Goal: Transaction & Acquisition: Purchase product/service

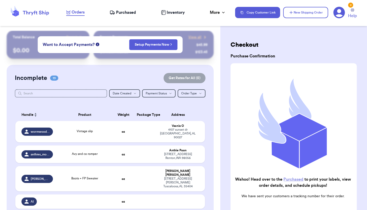
scroll to position [35, 0]
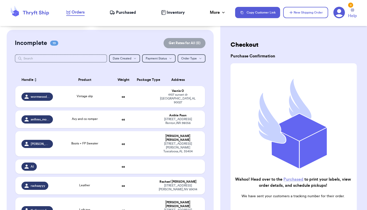
click at [123, 16] on div "Orders Purchased Inventory More Stats Completed Orders Payments Payouts" at bounding box center [148, 12] width 164 height 7
click at [123, 14] on span "Purchased" at bounding box center [126, 12] width 20 height 6
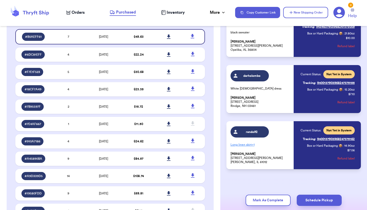
scroll to position [280, 0]
click at [74, 14] on span "Orders" at bounding box center [78, 12] width 13 height 6
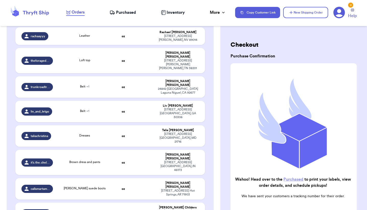
scroll to position [184, 0]
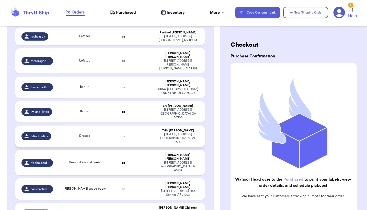
click at [144, 126] on td at bounding box center [144, 136] width 20 height 21
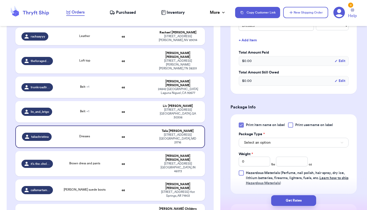
scroll to position [147, 0]
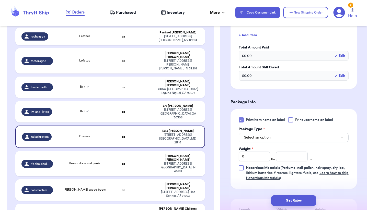
click at [263, 137] on span "Select an option" at bounding box center [257, 137] width 27 height 5
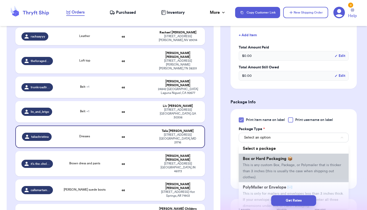
click at [254, 166] on span "This is any custom Box, Package, or Polymailer that is thicker than 3 inches (t…" at bounding box center [292, 172] width 98 height 16
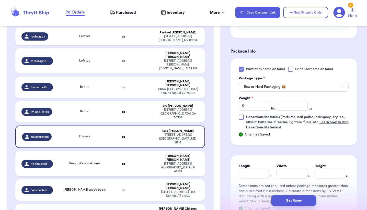
scroll to position [199, 0]
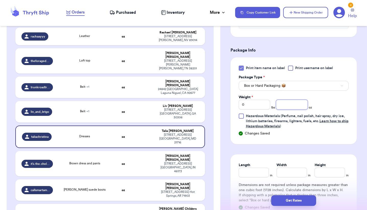
click at [285, 105] on input "number" at bounding box center [291, 105] width 31 height 10
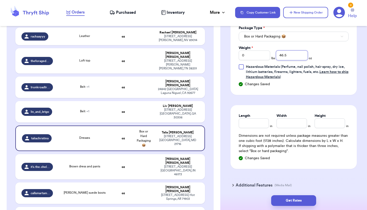
scroll to position [257, 0]
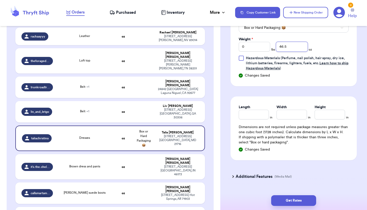
type input "46.5"
click at [258, 119] on input "Length" at bounding box center [254, 115] width 30 height 10
type input "12"
type input "11"
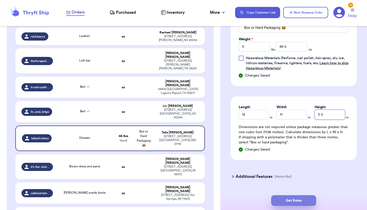
type input "5.5"
click at [294, 199] on button "Get Rates" at bounding box center [293, 200] width 45 height 11
type input "2"
type input "14.5"
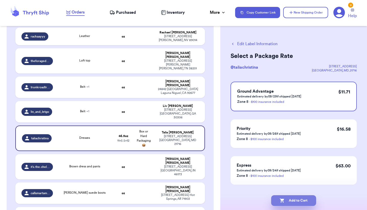
click at [295, 203] on button "Add to Cart" at bounding box center [293, 200] width 45 height 11
checkbox input "true"
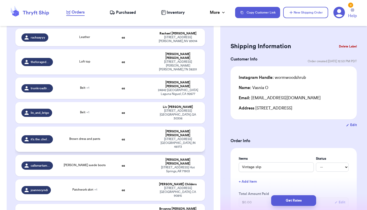
click at [142, 127] on td at bounding box center [144, 139] width 20 height 25
type input "Brown dress and pants"
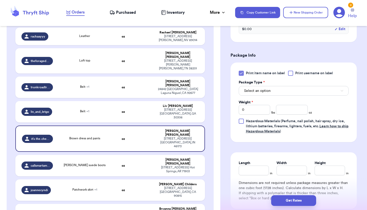
scroll to position [202, 0]
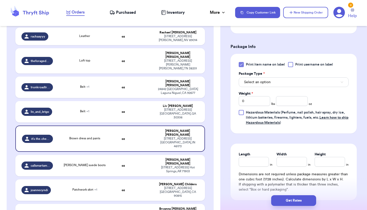
click at [251, 81] on span "Select an option" at bounding box center [257, 82] width 27 height 5
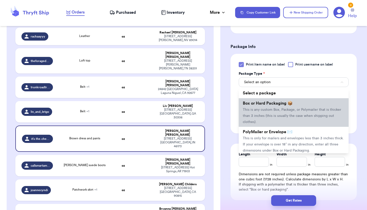
click at [253, 108] on li "Box or Hard Packaging 📦 This is any custom Box, Package, or Polymailer that is …" at bounding box center [294, 112] width 110 height 29
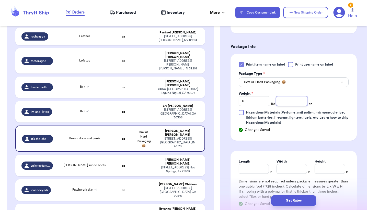
click at [283, 101] on input "number" at bounding box center [291, 101] width 31 height 10
type input "2"
type input "32.1"
click at [247, 170] on input "Length" at bounding box center [254, 169] width 30 height 10
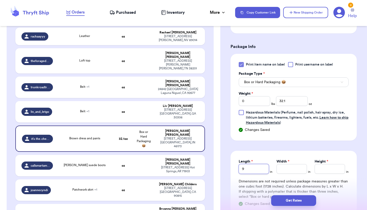
type input "9"
type input "11"
click at [279, 171] on input "5" at bounding box center [291, 169] width 30 height 10
type input "11.5"
click at [325, 174] on input "Height *" at bounding box center [330, 169] width 30 height 10
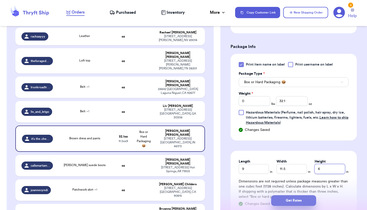
type input "6"
click at [304, 201] on button "Get Rates" at bounding box center [293, 200] width 45 height 11
type input "2"
type input "0.10000000000000142"
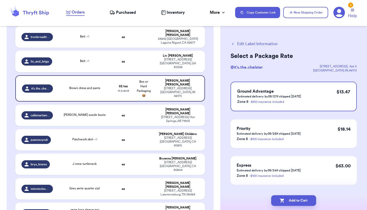
scroll to position [235, 0]
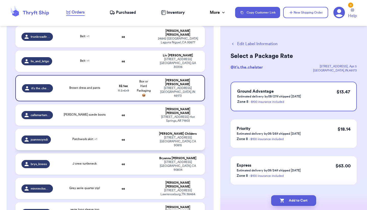
click at [111, 129] on td "Patchwork skirt + 1" at bounding box center [84, 139] width 57 height 21
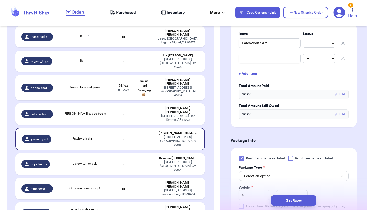
scroll to position [138, 0]
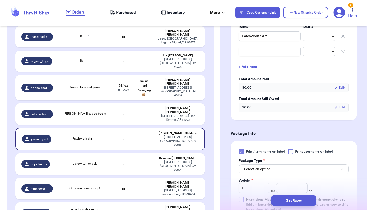
click at [265, 167] on span "Select an option" at bounding box center [257, 169] width 27 height 5
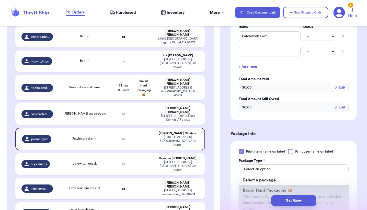
click at [257, 189] on span "Box or Hard Packaging 📦" at bounding box center [268, 191] width 50 height 4
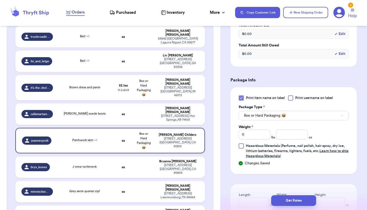
scroll to position [192, 0]
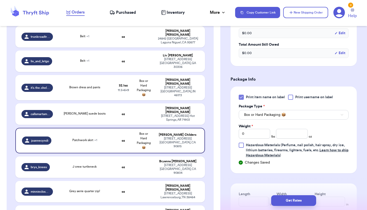
click at [252, 113] on button "Box or Hard Packaging 📦" at bounding box center [294, 115] width 110 height 10
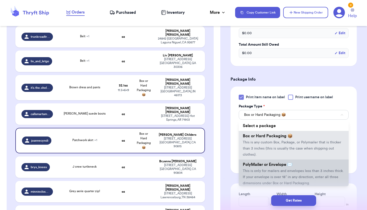
click at [255, 163] on span "PolyMailer or Envelope ✉️" at bounding box center [268, 165] width 50 height 4
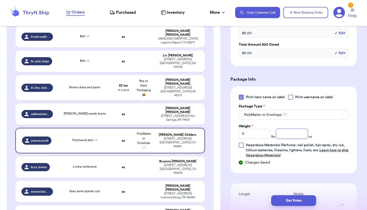
click at [299, 129] on input "number" at bounding box center [291, 134] width 31 height 10
type input "11"
click at [298, 129] on input "number" at bounding box center [291, 134] width 31 height 10
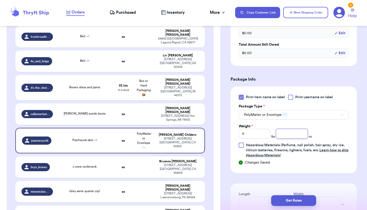
click at [298, 129] on input "number" at bounding box center [291, 134] width 31 height 10
type input "11"
click at [298, 129] on input "number" at bounding box center [291, 134] width 31 height 10
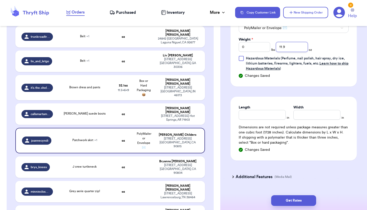
scroll to position [279, 0]
type input "11.9"
click at [258, 115] on div "Length in Width in Dimensions are not required unless package measures greater …" at bounding box center [293, 129] width 126 height 64
click at [258, 110] on input "Length" at bounding box center [262, 115] width 47 height 10
type input "9"
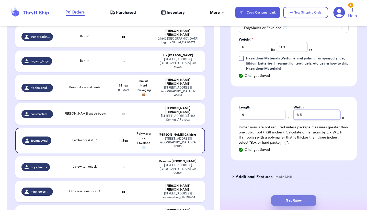
type input "8.5"
click at [291, 202] on button "Get Rates" at bounding box center [293, 200] width 45 height 11
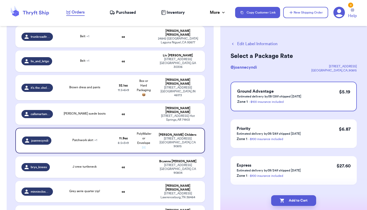
click at [291, 202] on button "Add to Cart" at bounding box center [293, 200] width 45 height 11
checkbox input "true"
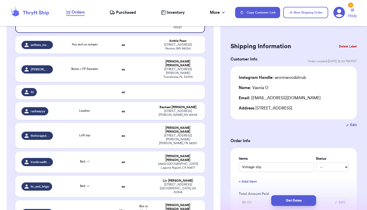
scroll to position [107, 0]
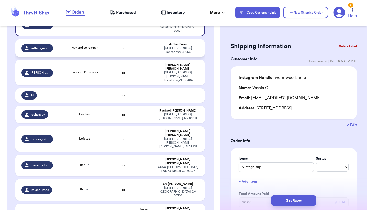
click at [101, 51] on td "Avy and co romper" at bounding box center [84, 48] width 57 height 18
type input "Avy and co romper"
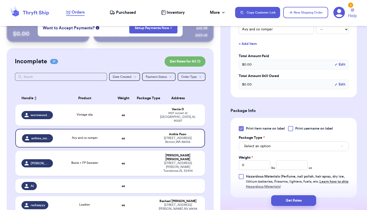
scroll to position [139, 0]
click at [293, 144] on button "Select an option" at bounding box center [294, 146] width 110 height 10
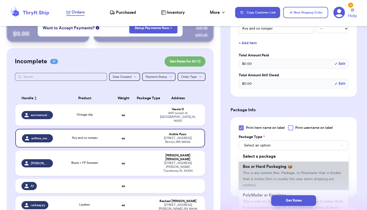
click at [264, 169] on span "Box or Hard Packaging 📦" at bounding box center [268, 167] width 50 height 4
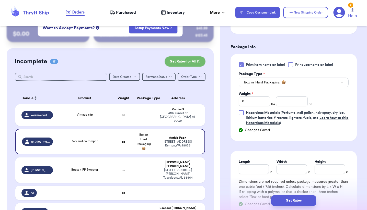
scroll to position [203, 0]
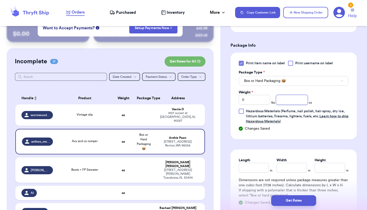
click at [292, 102] on input "number" at bounding box center [291, 100] width 31 height 10
type input "11"
click at [292, 102] on input "number" at bounding box center [291, 100] width 31 height 10
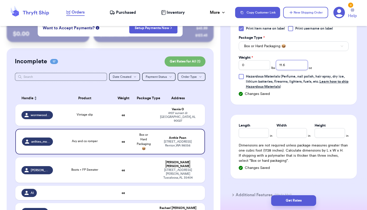
scroll to position [256, 0]
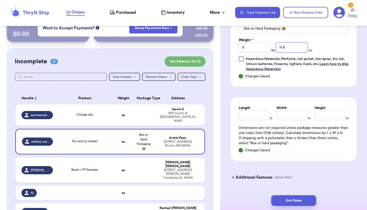
type input "11.6"
click at [249, 115] on input "Length" at bounding box center [254, 116] width 30 height 10
type input "10"
type input "9"
type input "3"
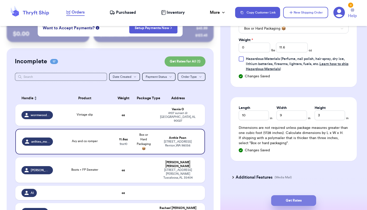
click at [293, 203] on button "Get Rates" at bounding box center [293, 200] width 45 height 11
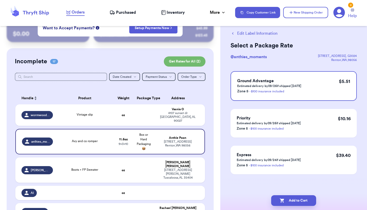
scroll to position [0, 0]
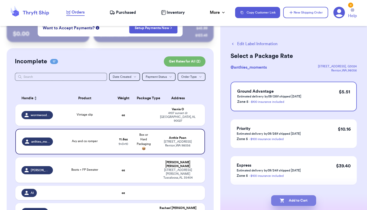
click at [293, 203] on button "Add to Cart" at bounding box center [293, 200] width 45 height 11
checkbox input "true"
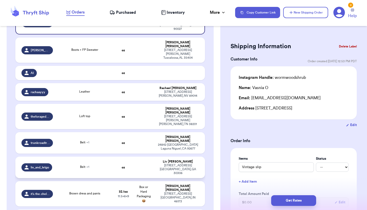
scroll to position [110, 0]
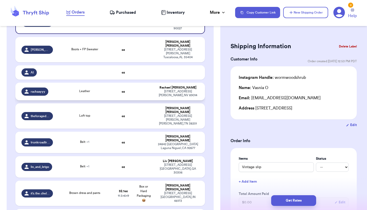
click at [152, 86] on td at bounding box center [144, 92] width 20 height 18
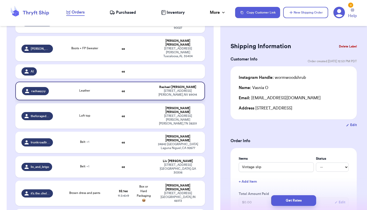
type input "Leather"
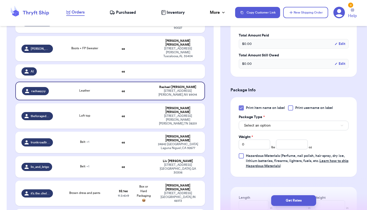
scroll to position [165, 0]
click at [275, 129] on button "Select an option" at bounding box center [294, 126] width 110 height 10
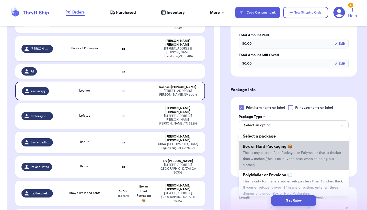
click at [270, 153] on span "This is any custom Box, Package, or Polymailer that is thicker than 3 inches (t…" at bounding box center [292, 159] width 98 height 16
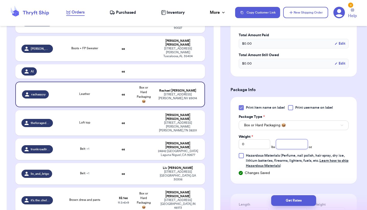
click at [291, 145] on input "number" at bounding box center [291, 145] width 31 height 10
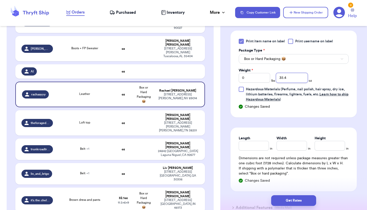
scroll to position [235, 0]
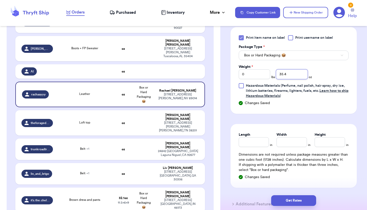
type input "35.4"
click at [257, 143] on input "Length" at bounding box center [254, 142] width 30 height 10
type input "9"
type input "11"
type input "4"
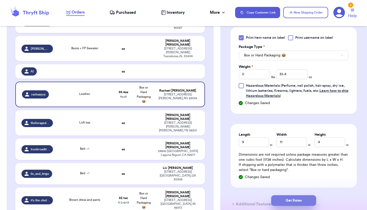
click at [287, 202] on button "Get Rates" at bounding box center [293, 200] width 45 height 11
type input "2"
type input "3.3999999999999986"
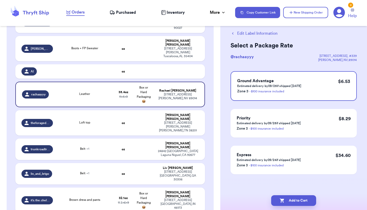
scroll to position [0, 0]
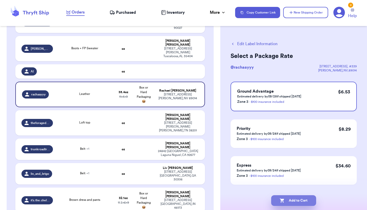
click at [287, 202] on button "Add to Cart" at bounding box center [293, 200] width 45 height 11
checkbox input "true"
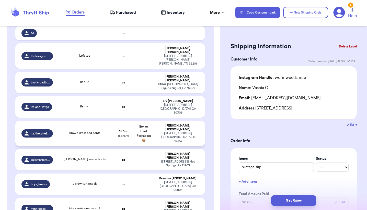
scroll to position [152, 0]
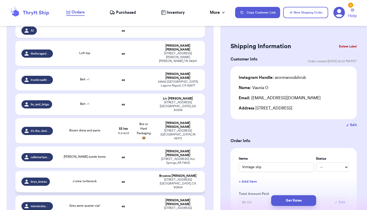
click at [114, 171] on td "oz" at bounding box center [123, 181] width 20 height 21
type input "J crew turtleneck"
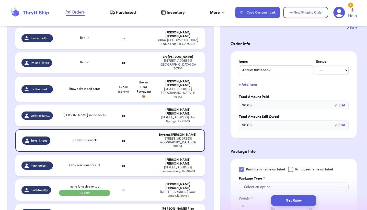
scroll to position [96, 0]
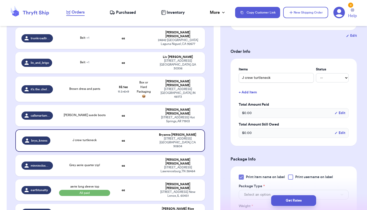
click at [243, 87] on button "+ Add Item" at bounding box center [294, 92] width 114 height 11
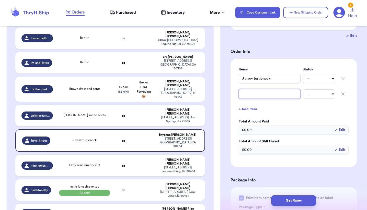
click at [246, 90] on input "text" at bounding box center [270, 94] width 62 height 10
type input "A"
type input "Am"
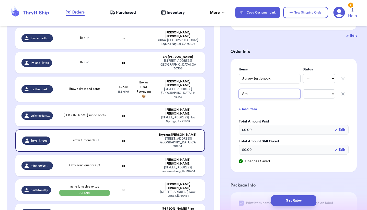
type input "Ame"
type input "Amer"
type input "Ameri"
type input "Americ"
type input "America"
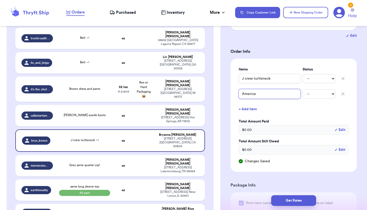
type input "American"
type input "American E"
type input "American Ea"
type input "American Eag"
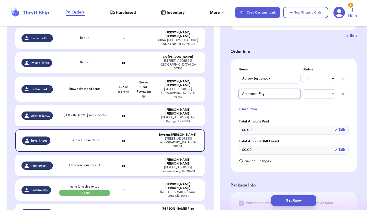
type input "American Eagl"
type input "American Eagle"
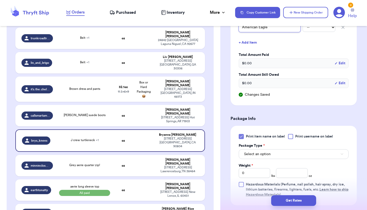
scroll to position [163, 0]
type input "American Eagle"
click at [282, 175] on div "Print item name on label Print username on label Package Type * Select an optio…" at bounding box center [294, 165] width 110 height 63
click at [283, 171] on input "number" at bounding box center [291, 173] width 31 height 10
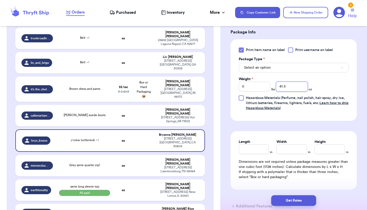
scroll to position [254, 0]
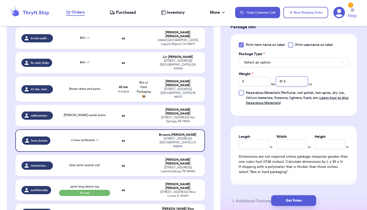
type input "41.5"
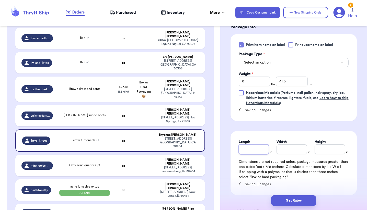
click at [245, 145] on input "Length" at bounding box center [254, 150] width 30 height 10
type input "12"
type input "10"
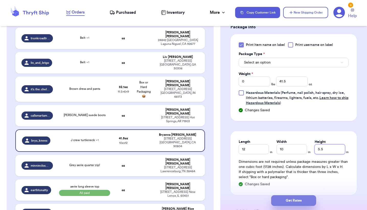
type input "5.5"
click at [294, 199] on button "Get Rates" at bounding box center [293, 200] width 45 height 11
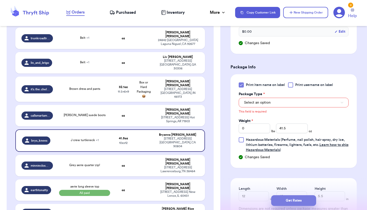
scroll to position [207, 0]
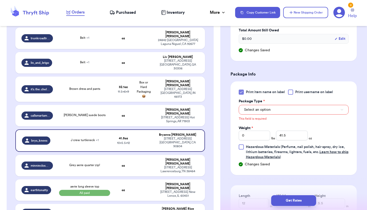
click at [266, 105] on button "Select an option" at bounding box center [294, 110] width 110 height 10
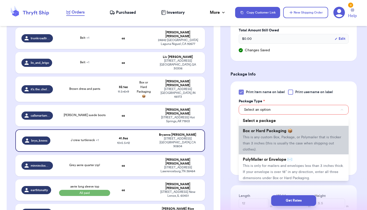
click at [261, 136] on span "This is any custom Box, Package, or Polymailer that is thicker than 3 inches (t…" at bounding box center [292, 144] width 98 height 16
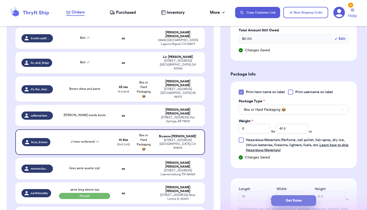
click at [290, 201] on button "Get Rates" at bounding box center [293, 200] width 45 height 11
type input "2"
type input "9.5"
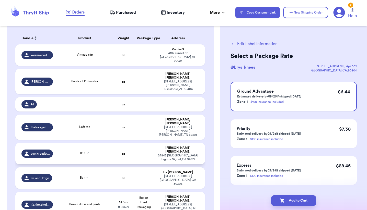
scroll to position [64, 0]
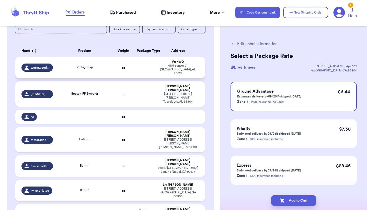
click at [101, 69] on div "Vintage slip" at bounding box center [84, 68] width 51 height 6
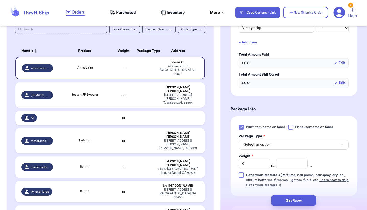
scroll to position [157, 0]
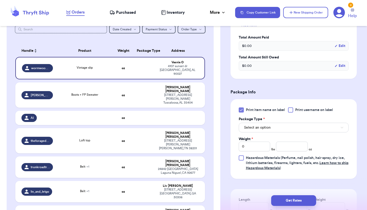
click at [259, 130] on span "Select an option" at bounding box center [257, 127] width 27 height 5
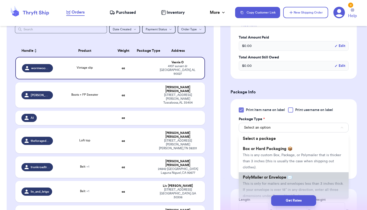
click at [257, 188] on span "This is only for mailers and envelopes less than 3 inches thick. If your envelo…" at bounding box center [293, 190] width 101 height 16
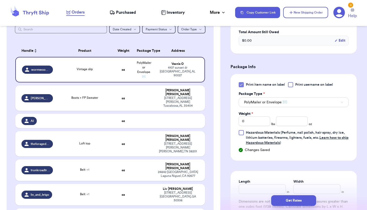
scroll to position [194, 0]
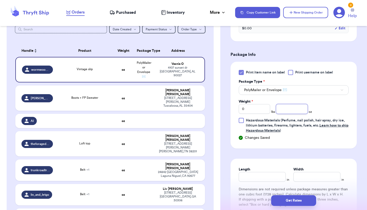
click at [293, 108] on input "number" at bounding box center [291, 109] width 31 height 10
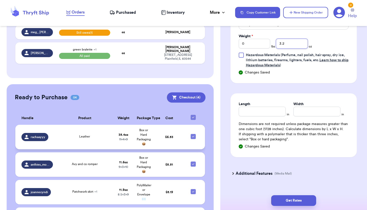
scroll to position [422, 0]
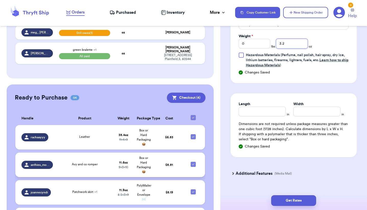
type input "3.2"
click at [108, 162] on div "Avy and co romper" at bounding box center [84, 165] width 51 height 6
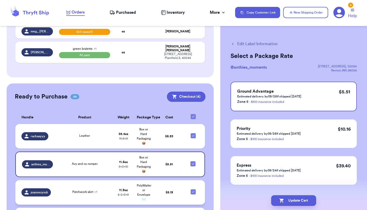
click at [107, 190] on div "Patchwork skirt + 1" at bounding box center [84, 193] width 51 height 6
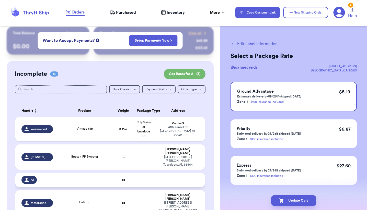
scroll to position [4, 0]
click at [97, 131] on div "Vintage slip" at bounding box center [84, 130] width 51 height 6
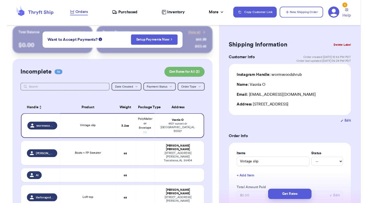
scroll to position [0, 0]
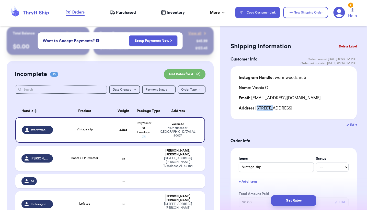
drag, startPoint x: 257, startPoint y: 109, endPoint x: 271, endPoint y: 110, distance: 14.9
click at [271, 110] on div "Address [STREET_ADDRESS]" at bounding box center [294, 108] width 110 height 6
drag, startPoint x: 256, startPoint y: 110, endPoint x: 326, endPoint y: 116, distance: 70.2
click at [326, 116] on div "Instagram Handle: wormwoodshrub Name: Vasnia O Email: [EMAIL_ADDRESS][DOMAIN_NA…" at bounding box center [293, 92] width 126 height 53
copy div "[STREET_ADDRESS]"
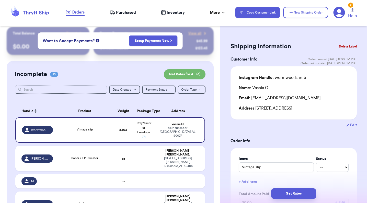
click at [255, 128] on div "Edit" at bounding box center [293, 125] width 126 height 5
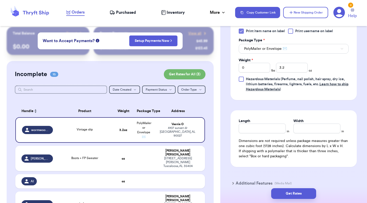
scroll to position [240, 0]
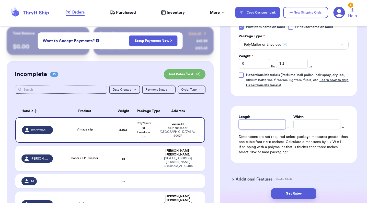
click at [262, 125] on input "Length" at bounding box center [262, 125] width 47 height 10
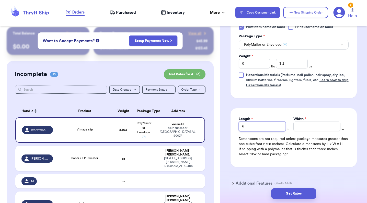
type input "6"
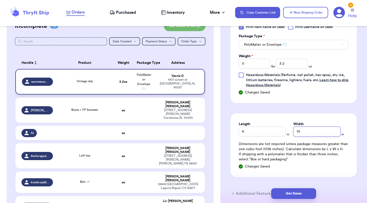
scroll to position [52, 0]
type input "10"
click at [90, 126] on td at bounding box center [84, 133] width 57 height 14
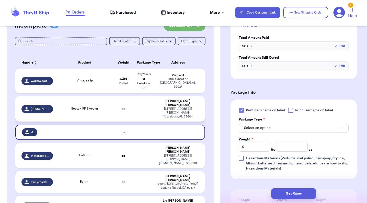
click at [111, 112] on td "Boots + FP Sweater" at bounding box center [84, 108] width 57 height 25
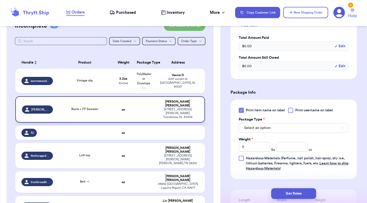
type input "Boots + FP Sweater"
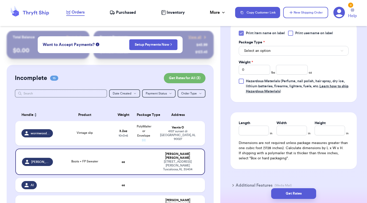
scroll to position [0, 0]
click at [174, 11] on span "Inventory" at bounding box center [176, 12] width 18 height 6
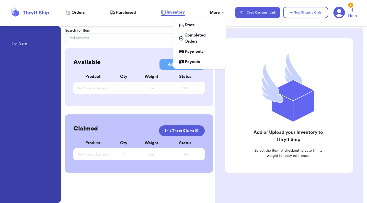
click at [218, 14] on div "More" at bounding box center [218, 12] width 16 height 6
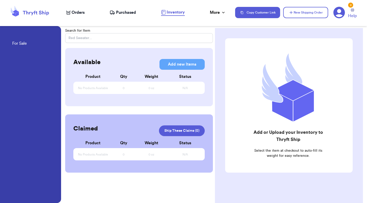
click at [200, 8] on nav "Orders Purchased Inventory More Stats Completed Orders Payments Payouts Copy Cu…" at bounding box center [214, 12] width 306 height 17
click at [117, 14] on span "Purchased" at bounding box center [126, 12] width 20 height 6
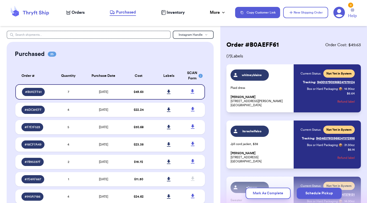
click at [78, 14] on span "Orders" at bounding box center [78, 12] width 13 height 6
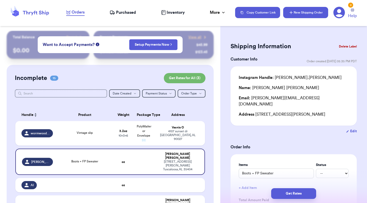
click at [304, 13] on button "New Shipping Order" at bounding box center [305, 12] width 45 height 11
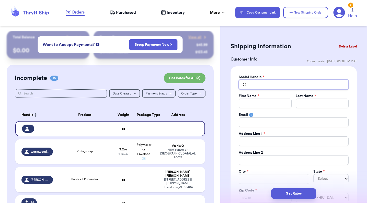
click at [275, 84] on input "Total Amount Paid" at bounding box center [294, 85] width 110 height 10
type input "a"
type input "al"
type input "ali"
type input "alin"
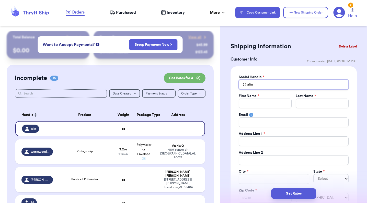
type input "ali"
type input "al"
type input "ala"
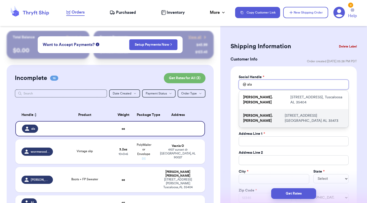
type input "ala"
click at [285, 113] on p "[STREET_ADDRESS]" at bounding box center [315, 118] width 60 height 10
type input "[PERSON_NAME].[PERSON_NAME]"
type input "[PERSON_NAME]"
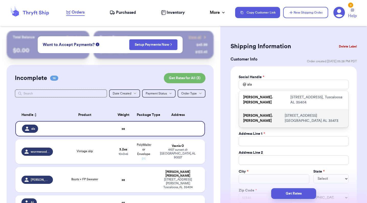
type input "[STREET_ADDRESS]"
type input "[GEOGRAPHIC_DATA]"
select select "AL"
type input "35473"
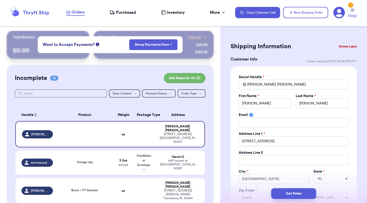
scroll to position [0, 0]
click at [350, 46] on button "Delete Label" at bounding box center [348, 46] width 22 height 11
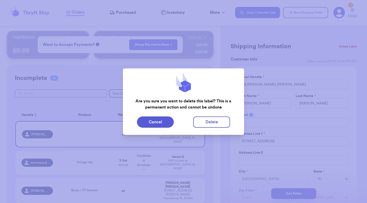
scroll to position [0, 0]
click at [207, 124] on button "Delete" at bounding box center [211, 122] width 37 height 11
type input "Vintage slip"
type input "3.2"
type input "6"
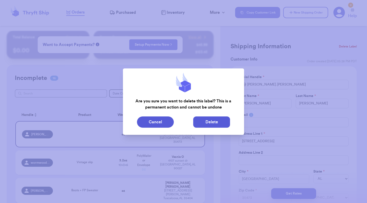
type input "10"
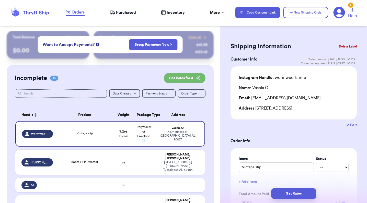
click at [338, 14] on icon at bounding box center [338, 12] width 11 height 11
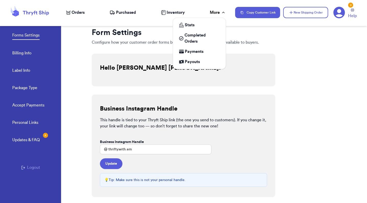
click at [223, 11] on icon at bounding box center [223, 12] width 5 height 5
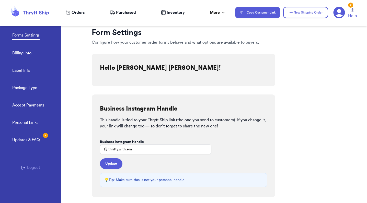
click at [124, 12] on span "Purchased" at bounding box center [126, 12] width 20 height 6
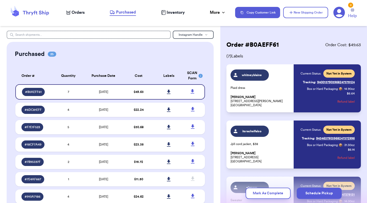
click at [71, 13] on div "Orders" at bounding box center [75, 12] width 18 height 6
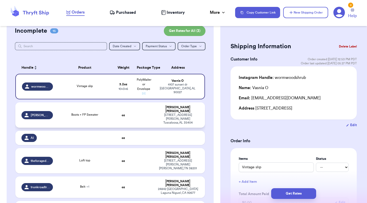
scroll to position [50, 0]
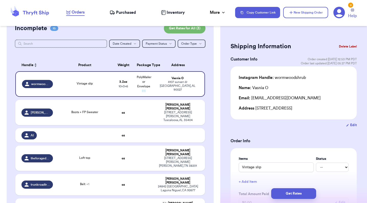
click at [84, 130] on td at bounding box center [84, 135] width 57 height 14
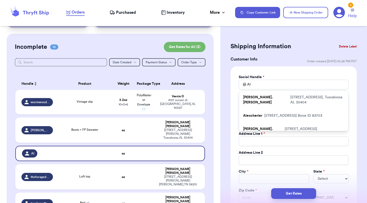
scroll to position [31, 0]
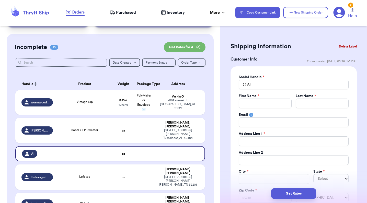
click at [343, 45] on button "Delete Label" at bounding box center [348, 46] width 22 height 11
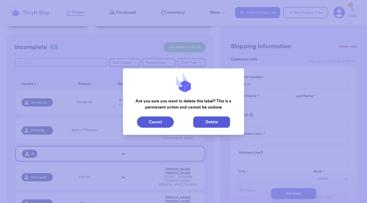
click at [209, 122] on button "Delete" at bounding box center [211, 122] width 37 height 11
type input "Vintage slip"
type input "3.2"
type input "6"
type input "10"
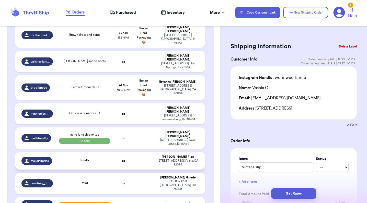
scroll to position [78, 0]
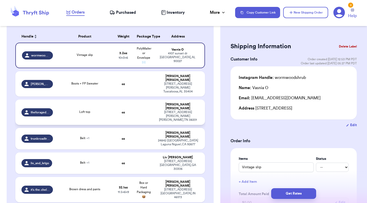
click at [99, 110] on div "Loft top" at bounding box center [84, 113] width 51 height 6
type input "Loft top"
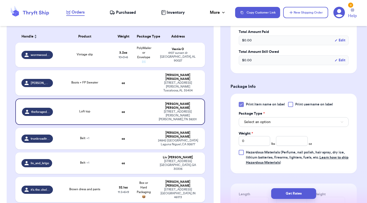
scroll to position [174, 0]
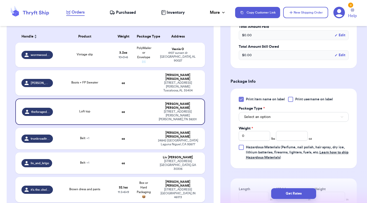
click at [277, 115] on button "Select an option" at bounding box center [294, 117] width 110 height 10
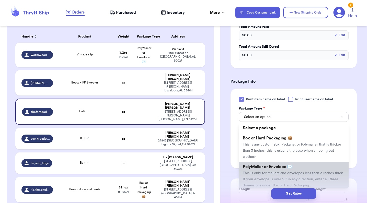
click at [262, 166] on li "PolyMailer or Envelope ✉️ This is only for mailers and envelopes less than 3 in…" at bounding box center [294, 176] width 110 height 29
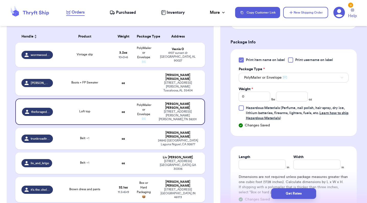
scroll to position [217, 0]
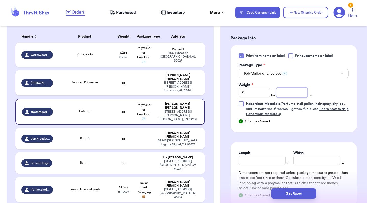
click at [287, 90] on input "number" at bounding box center [291, 93] width 31 height 10
type input "6.8"
click at [252, 156] on input "Length" at bounding box center [262, 161] width 47 height 10
type input "8"
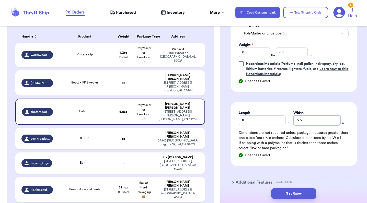
scroll to position [257, 0]
type input "6.5"
click at [258, 116] on input "8" at bounding box center [262, 121] width 47 height 10
click at [319, 116] on input "6.5" at bounding box center [316, 121] width 47 height 10
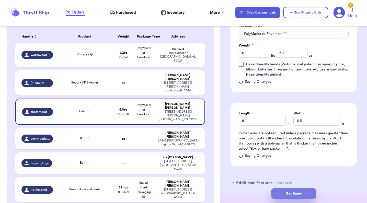
click at [293, 193] on button "Get Rates" at bounding box center [293, 193] width 45 height 11
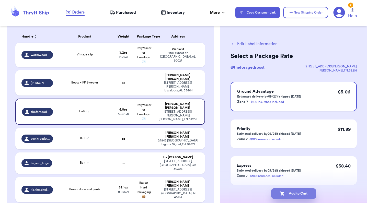
click at [287, 194] on button "Add to Cart" at bounding box center [293, 193] width 45 height 11
checkbox input "true"
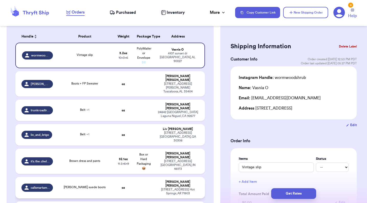
click at [106, 185] on div "[PERSON_NAME] suede boots" at bounding box center [84, 188] width 51 height 6
type input "[PERSON_NAME] suede boots"
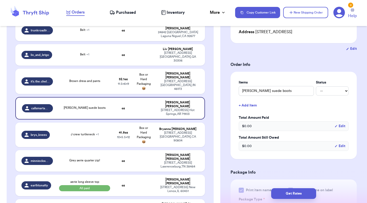
scroll to position [162, 0]
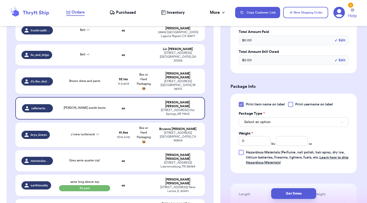
click at [273, 127] on button "Select an option" at bounding box center [294, 122] width 110 height 10
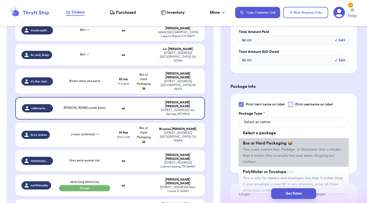
click at [260, 145] on span "Box or Hard Packaging 📦" at bounding box center [268, 143] width 50 height 4
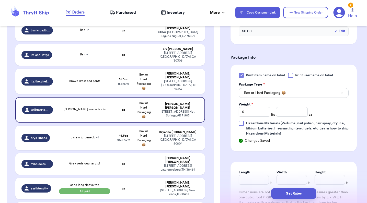
scroll to position [192, 0]
click at [296, 116] on input "number" at bounding box center [291, 112] width 31 height 10
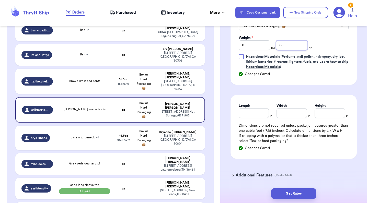
scroll to position [260, 0]
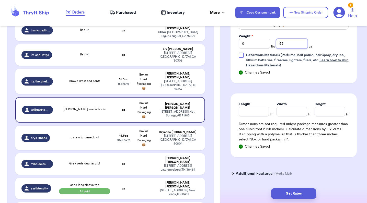
type input "55"
click at [262, 117] on input "Length" at bounding box center [254, 112] width 30 height 10
type input "14"
type input "11"
click at [319, 117] on input "Height *" at bounding box center [330, 112] width 30 height 10
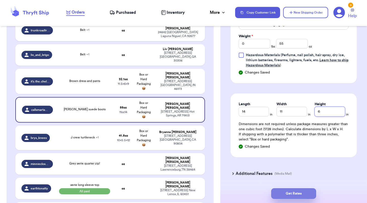
type input "6"
click at [303, 194] on button "Get Rates" at bounding box center [293, 193] width 45 height 11
type input "3"
type input "7"
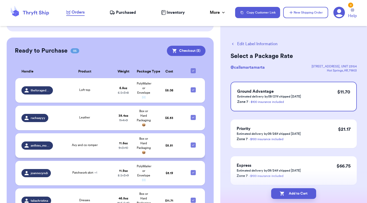
scroll to position [426, 0]
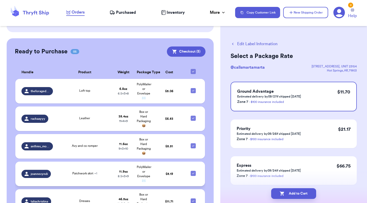
click at [194, 171] on icon at bounding box center [193, 173] width 4 height 4
click at [193, 171] on input "checkbox" at bounding box center [193, 171] width 0 height 0
checkbox input "false"
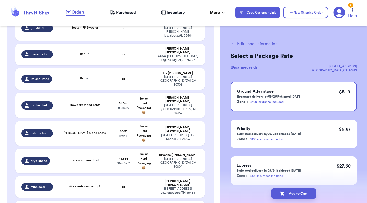
scroll to position [142, 0]
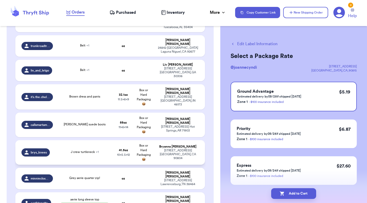
click at [103, 150] on div "J crew turtleneck + 1" at bounding box center [84, 153] width 51 height 6
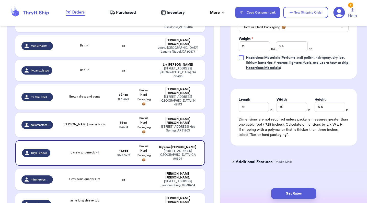
scroll to position [280, 0]
click at [294, 193] on button "Get Rates" at bounding box center [293, 193] width 45 height 11
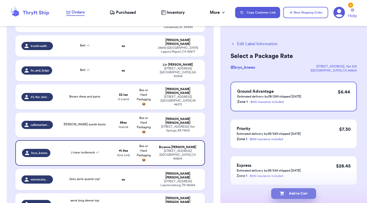
click at [295, 191] on button "Add to Cart" at bounding box center [293, 193] width 45 height 11
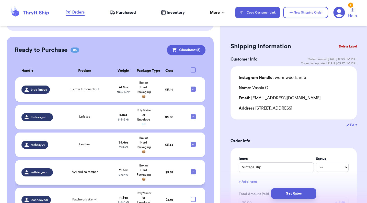
scroll to position [323, 0]
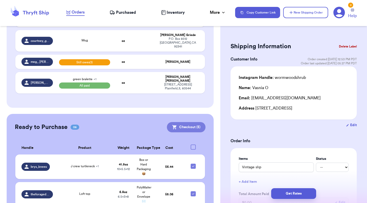
click at [183, 122] on button "Checkout ( 5 )" at bounding box center [186, 127] width 39 height 10
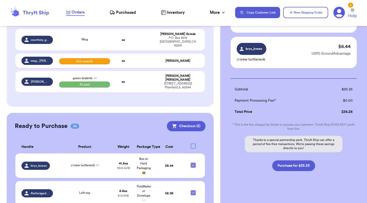
scroll to position [169, 0]
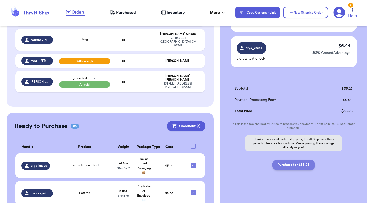
click at [293, 165] on button "Purchase for $35.25" at bounding box center [293, 165] width 43 height 11
checkbox input "false"
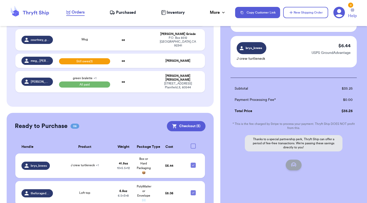
checkbox input "false"
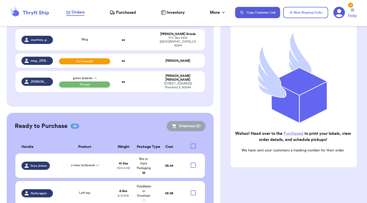
scroll to position [287, 0]
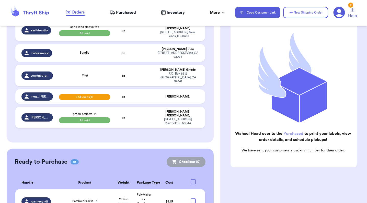
click at [127, 13] on span "Purchased" at bounding box center [126, 12] width 20 height 6
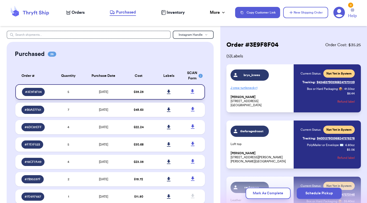
click at [169, 94] on icon at bounding box center [169, 92] width 4 height 5
